Goal: Task Accomplishment & Management: Manage account settings

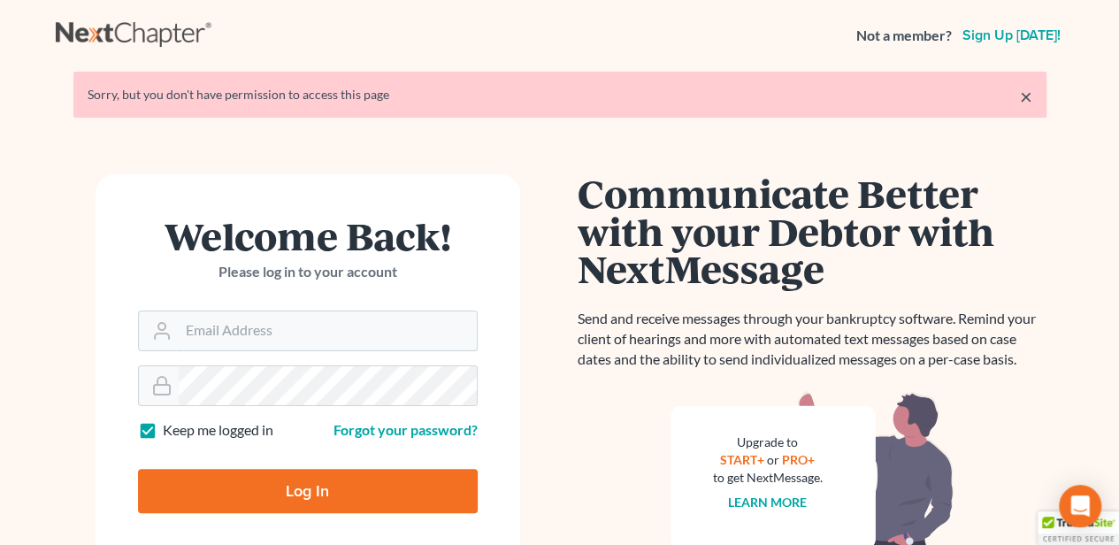
type input "[EMAIL_ADDRESS][DOMAIN_NAME]"
click at [232, 478] on input "Log In" at bounding box center [308, 491] width 340 height 44
type input "Thinking..."
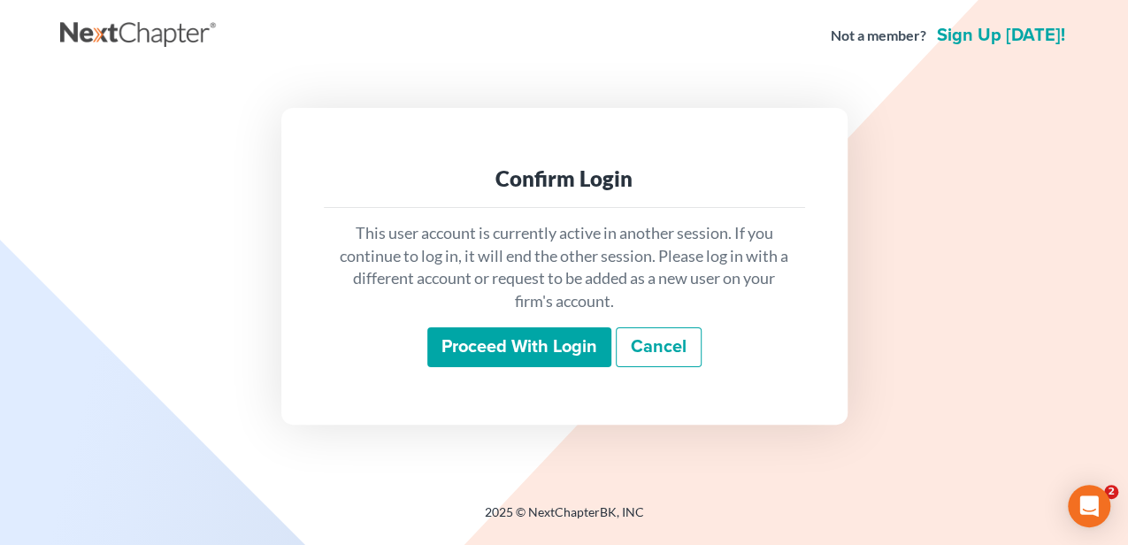
click at [507, 347] on input "Proceed with login" at bounding box center [519, 347] width 184 height 41
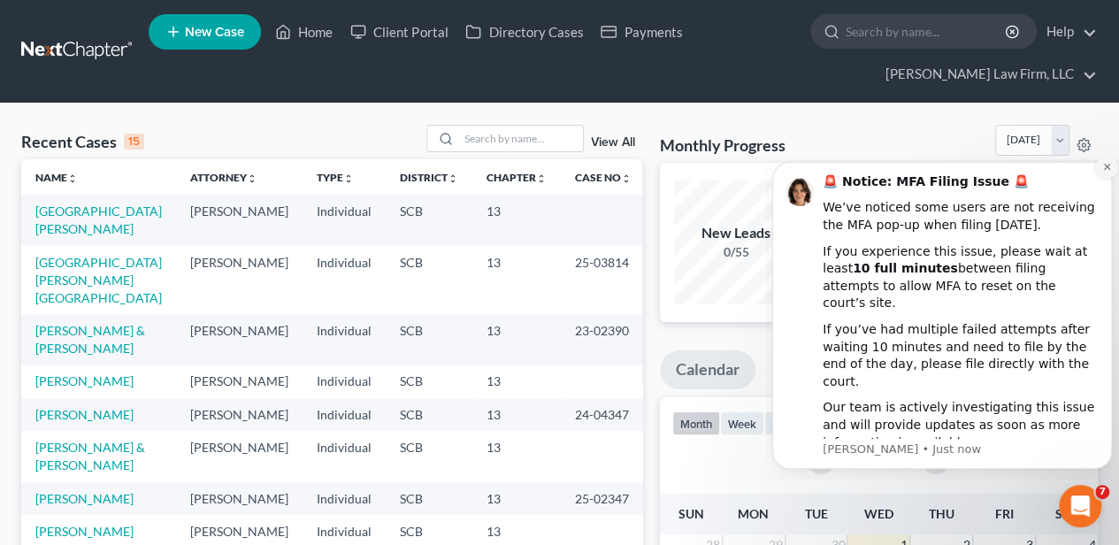
click at [1103, 179] on button "Dismiss notification" at bounding box center [1106, 167] width 23 height 23
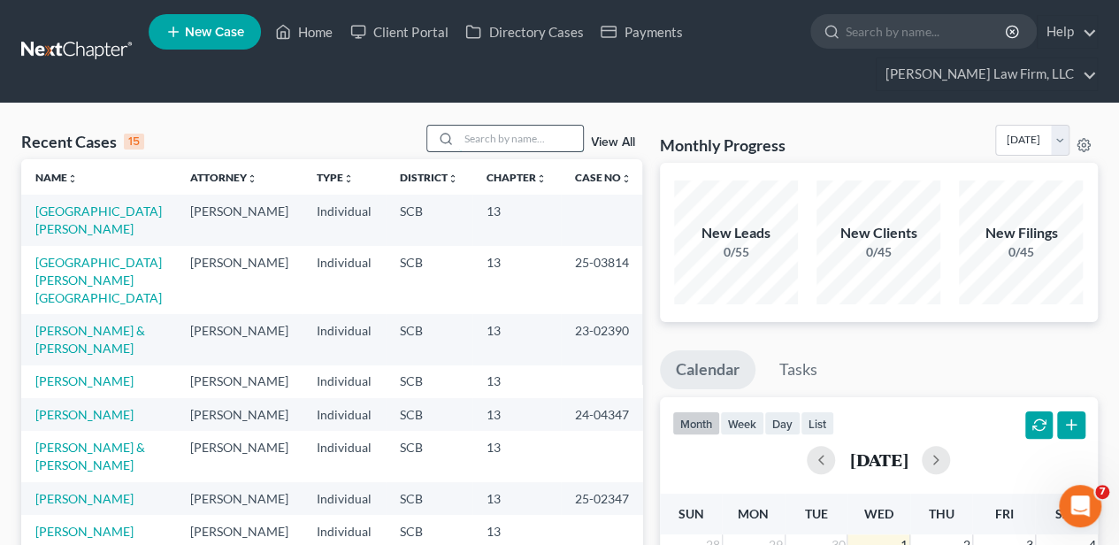
click at [483, 134] on input "search" at bounding box center [521, 139] width 124 height 26
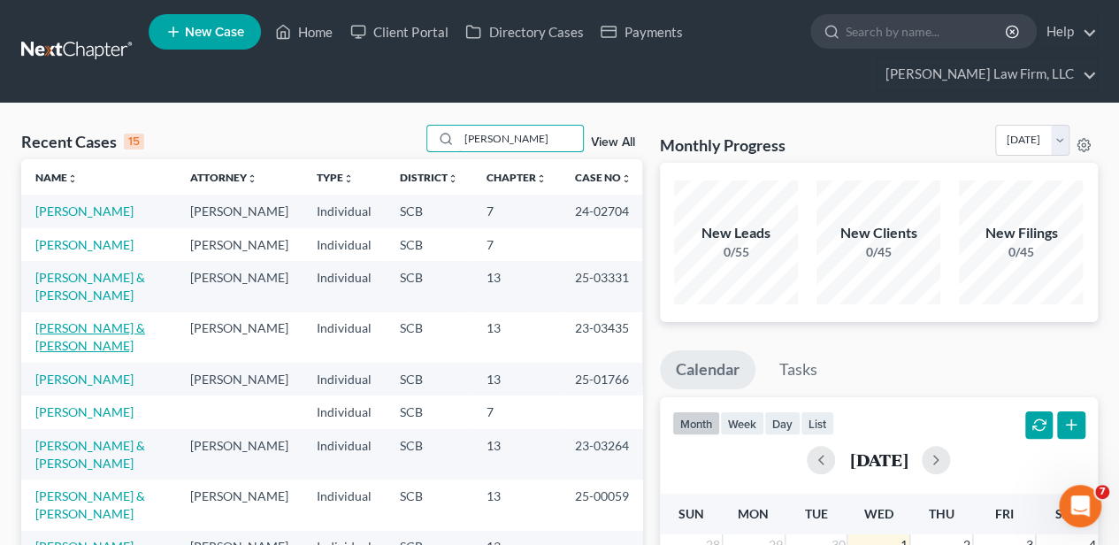
type input "smith"
click at [62, 353] on link "Smith, Bruce & Diana" at bounding box center [90, 336] width 110 height 33
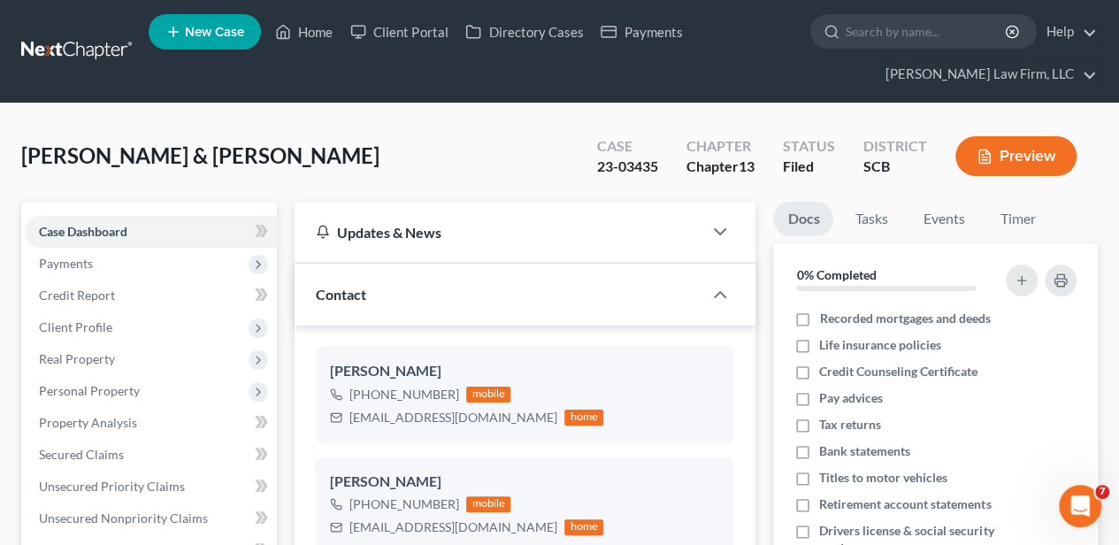
select select "2"
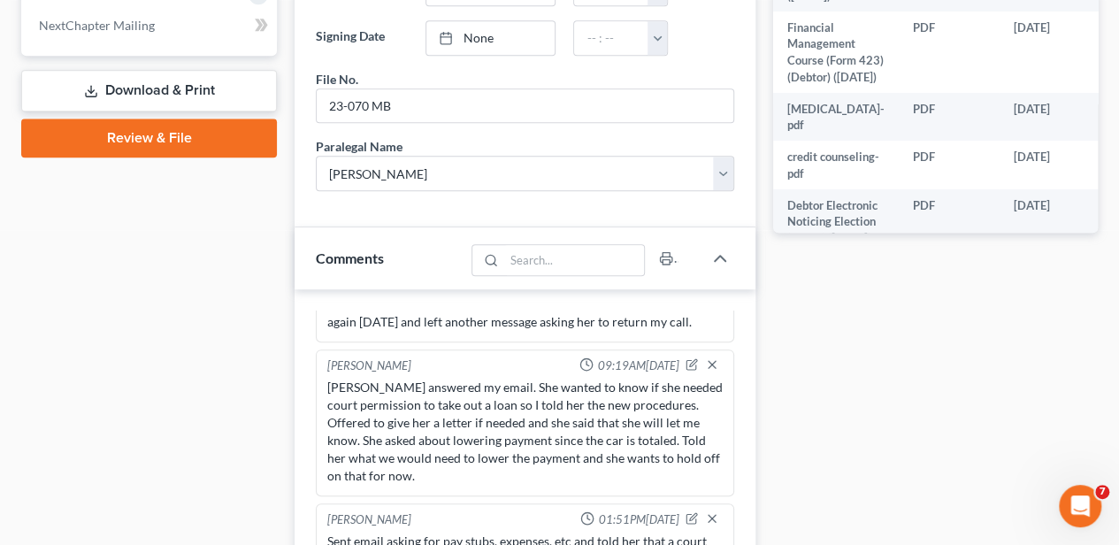
scroll to position [1002, 0]
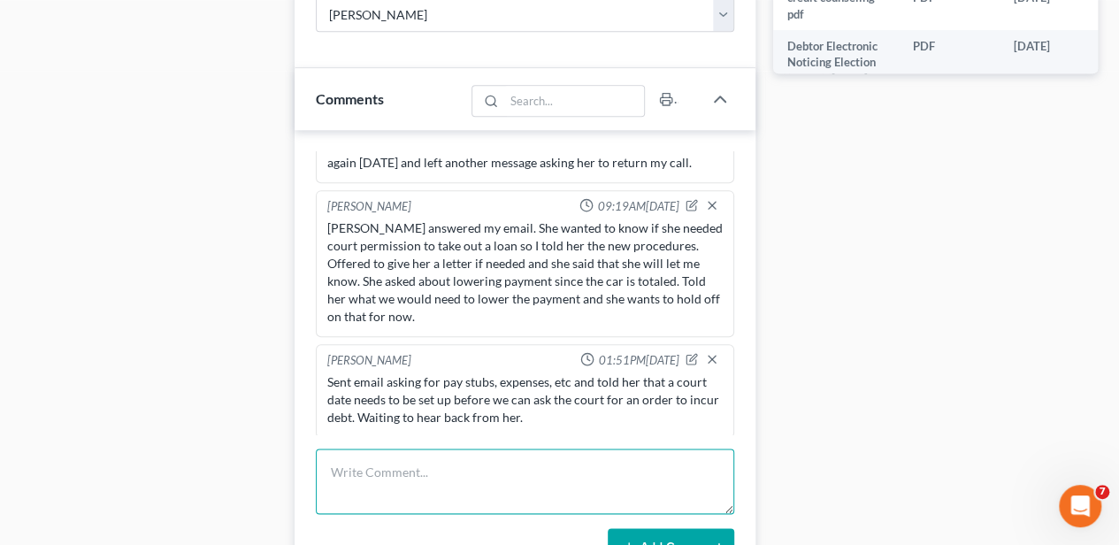
click at [420, 457] on textarea at bounding box center [525, 481] width 418 height 65
type textarea "Called and LVM to return my call to discuss PTD"
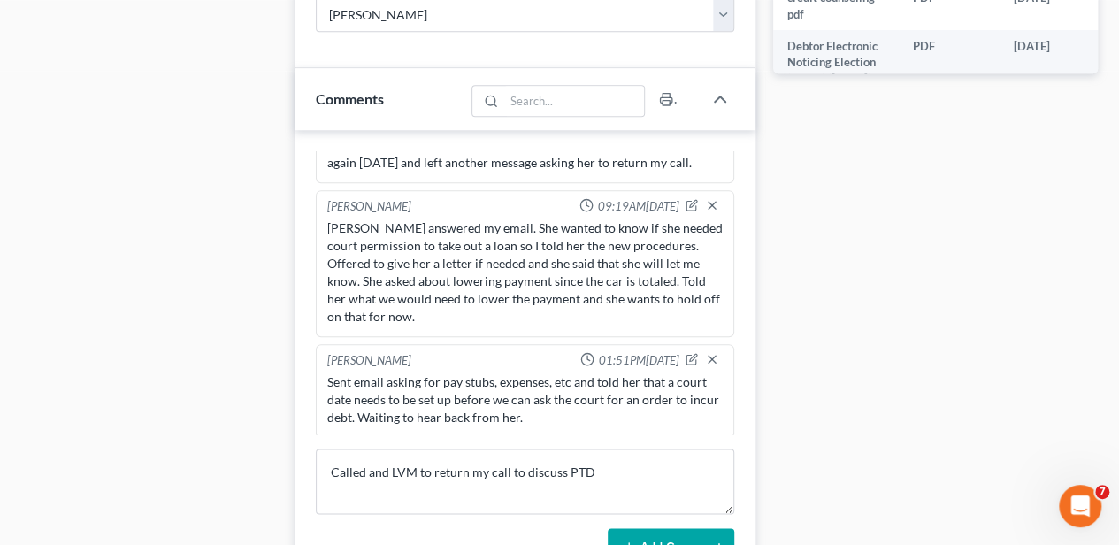
click at [677, 533] on button "Add Comment" at bounding box center [671, 546] width 127 height 37
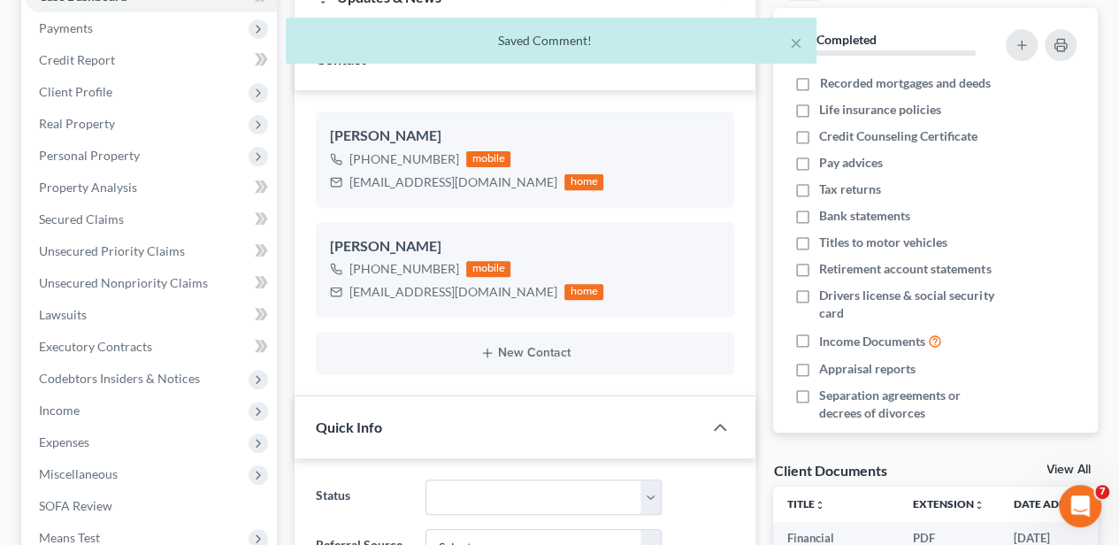
scroll to position [0, 0]
